Goal: Communication & Community: Ask a question

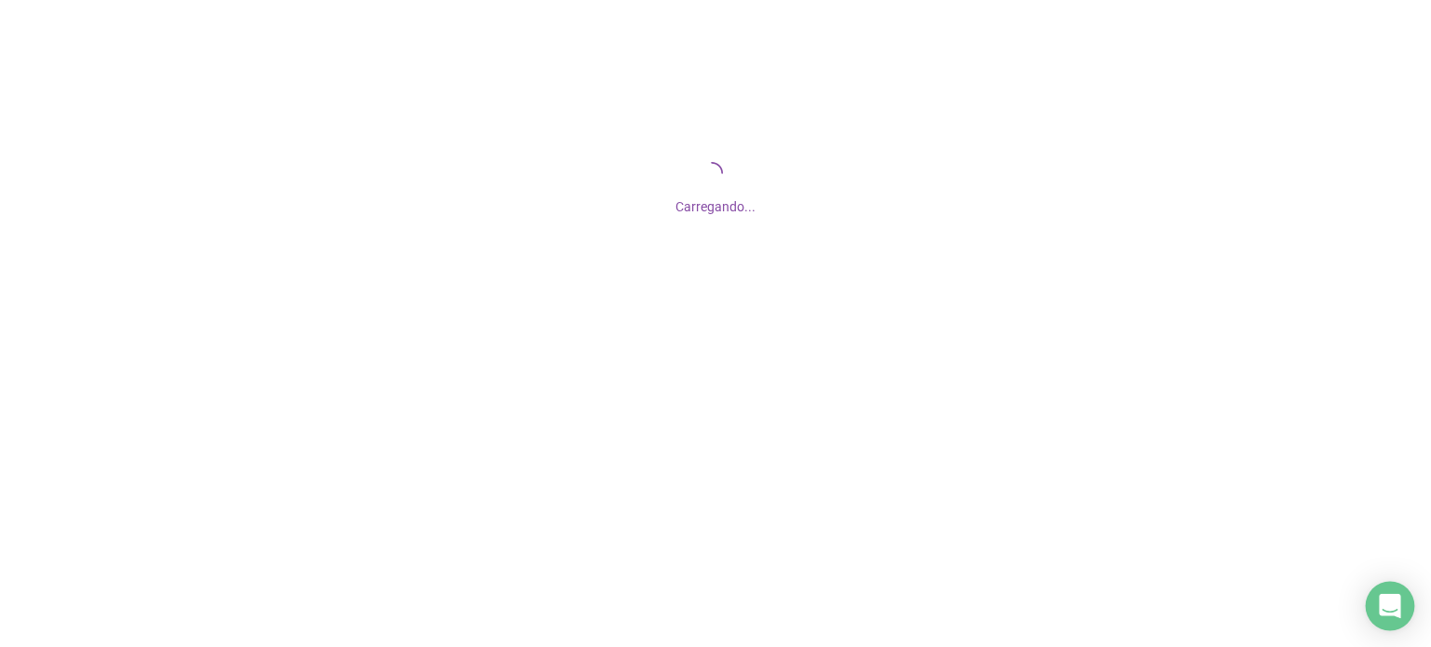
click at [1372, 604] on div "Open Intercom Messenger" at bounding box center [1389, 606] width 49 height 49
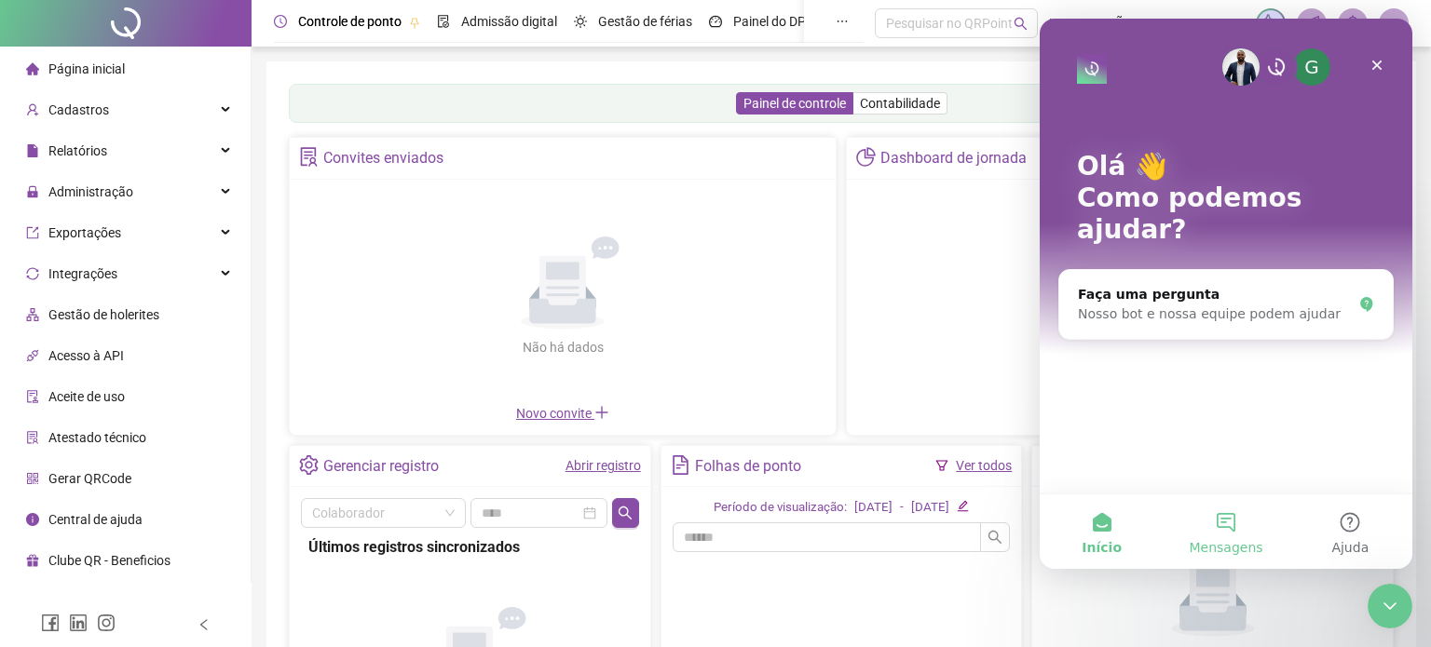
click at [1233, 538] on button "Mensagens" at bounding box center [1225, 532] width 124 height 75
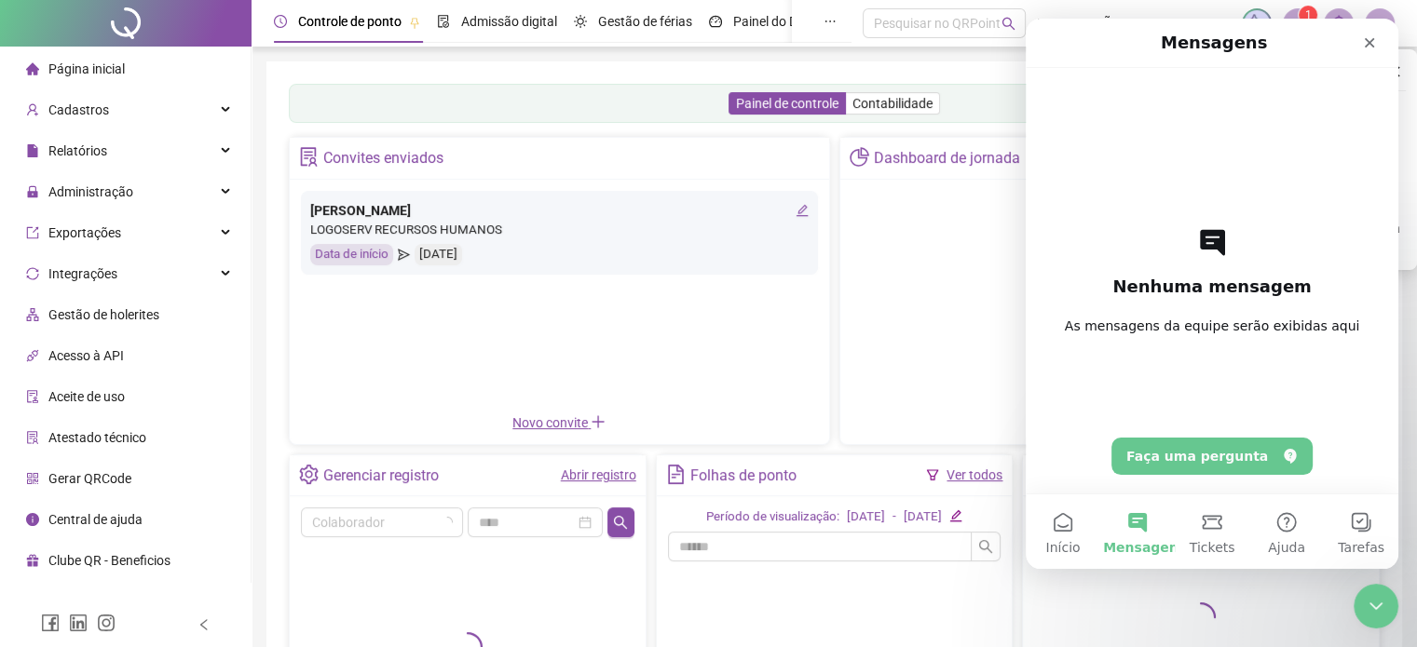
click at [929, 439] on div at bounding box center [1109, 312] width 539 height 264
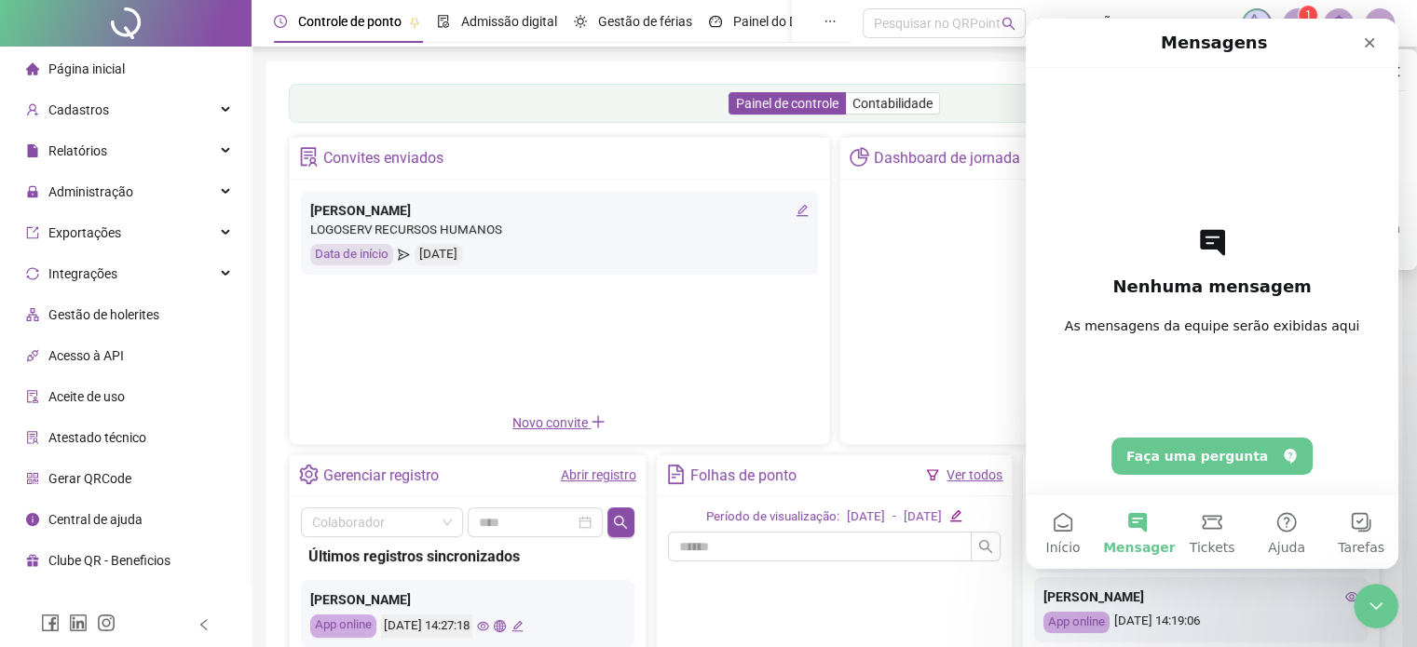
click at [868, 233] on div at bounding box center [1109, 312] width 517 height 242
click at [1368, 35] on icon "Fechar" at bounding box center [1369, 42] width 15 height 15
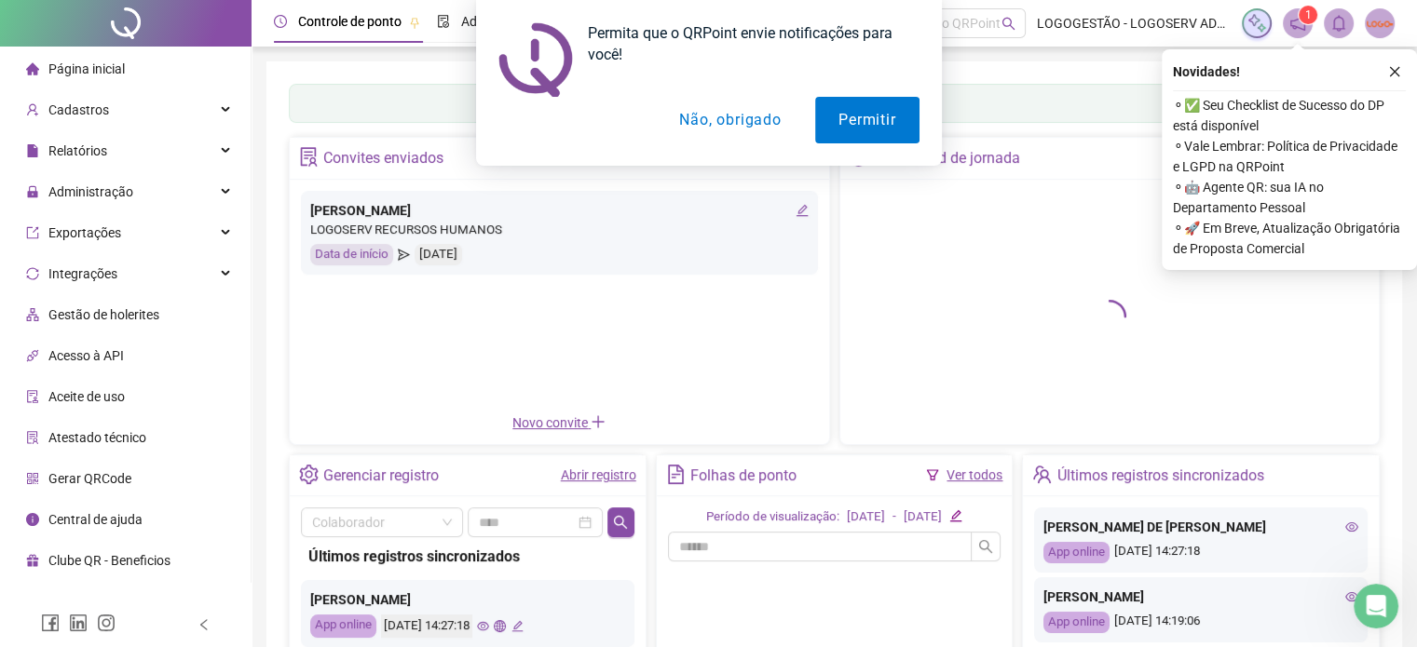
click at [1393, 81] on div "Permita que o QRPoint envie notificações para você! Permitir Não, obrigado" at bounding box center [708, 83] width 1417 height 166
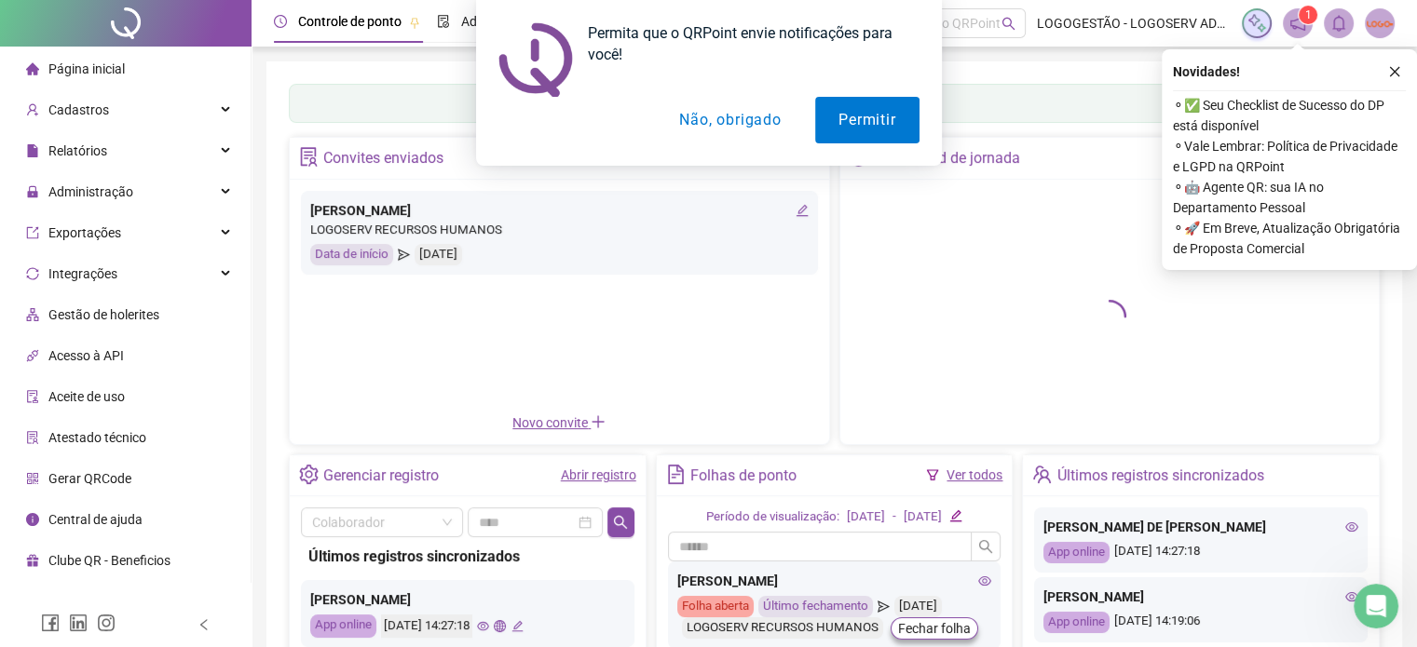
click at [1401, 69] on div "Permita que o QRPoint envie notificações para você! Permitir Não, obrigado" at bounding box center [708, 83] width 1417 height 166
click at [737, 119] on button "Não, obrigado" at bounding box center [730, 120] width 148 height 47
